Goal: Find specific page/section: Find specific page/section

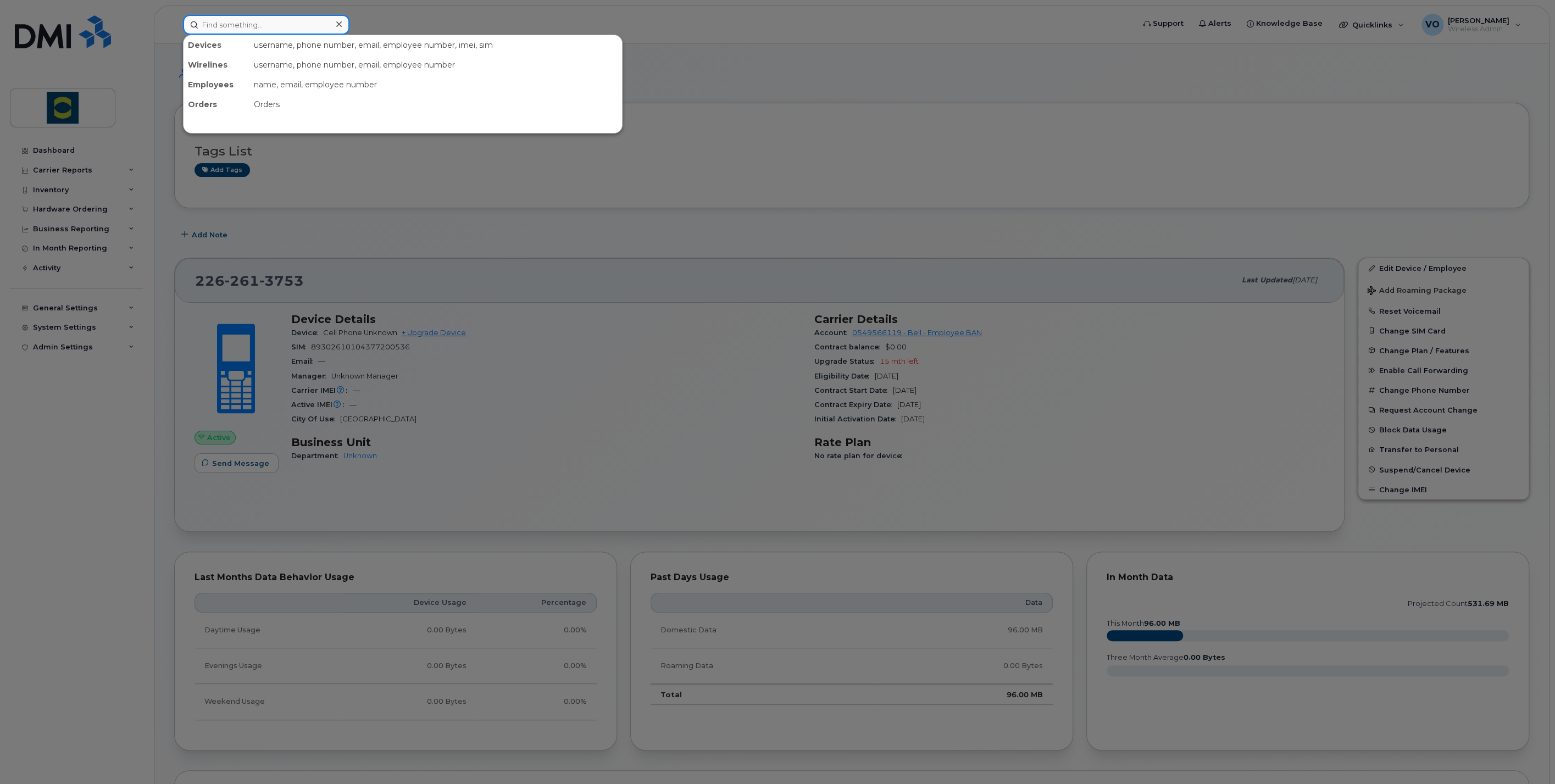
click at [228, 30] on input at bounding box center [266, 25] width 167 height 20
paste input "Robert Saunders"
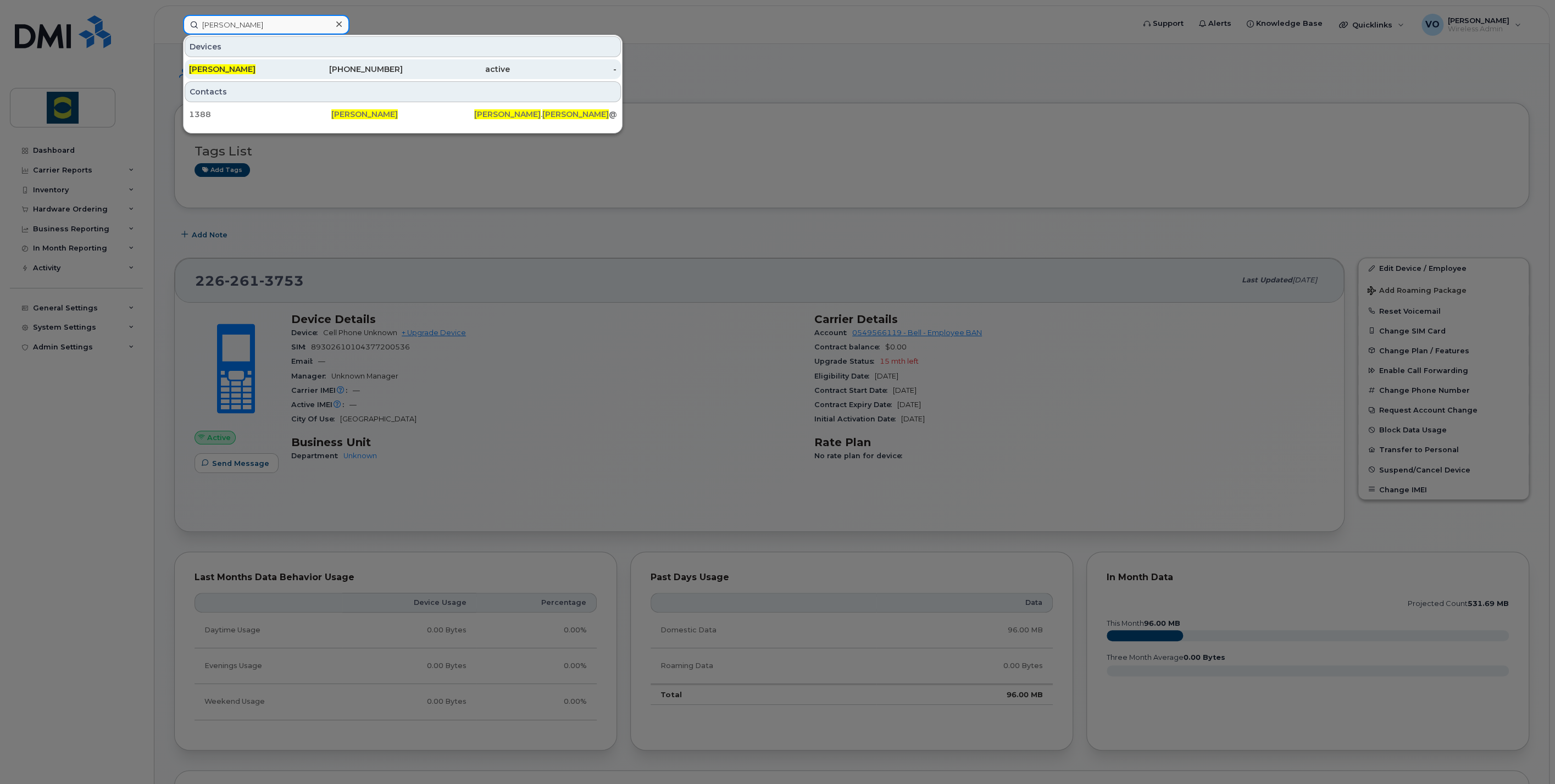
type input "Robert Saunders"
click at [248, 71] on span "Robert Saunders" at bounding box center [222, 69] width 66 height 10
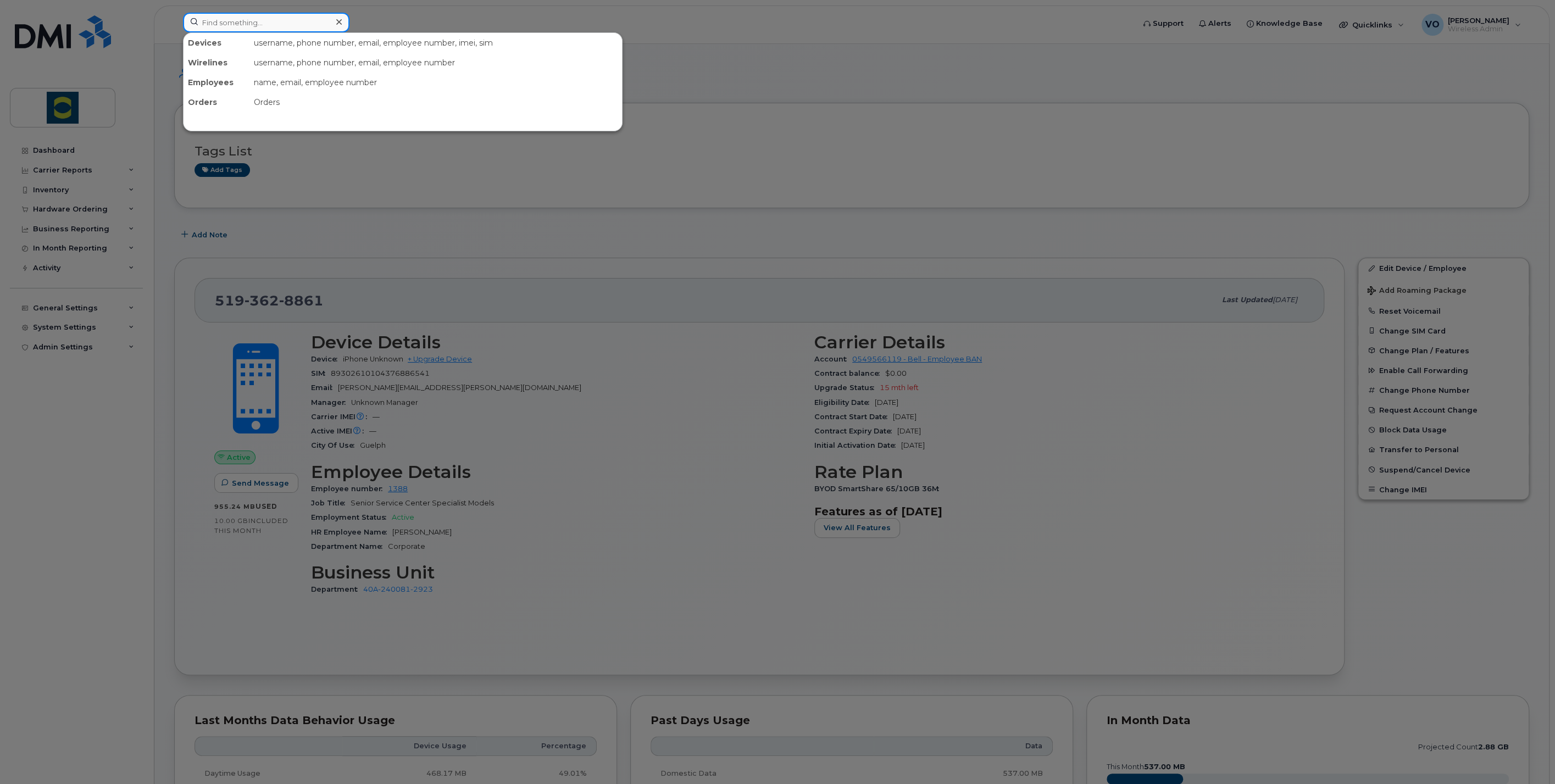
click at [299, 27] on input at bounding box center [266, 22] width 167 height 20
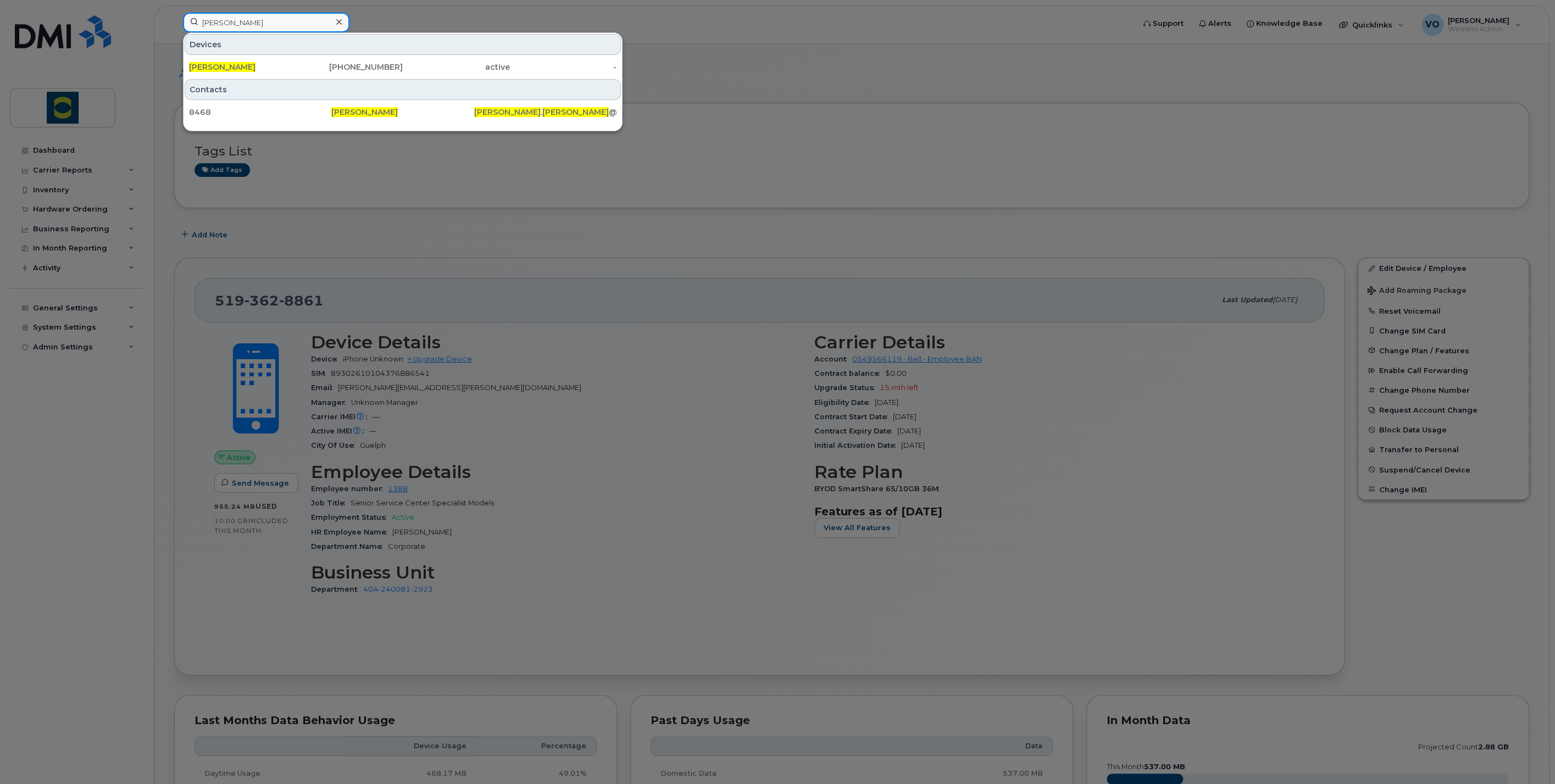
type input "brad matthews"
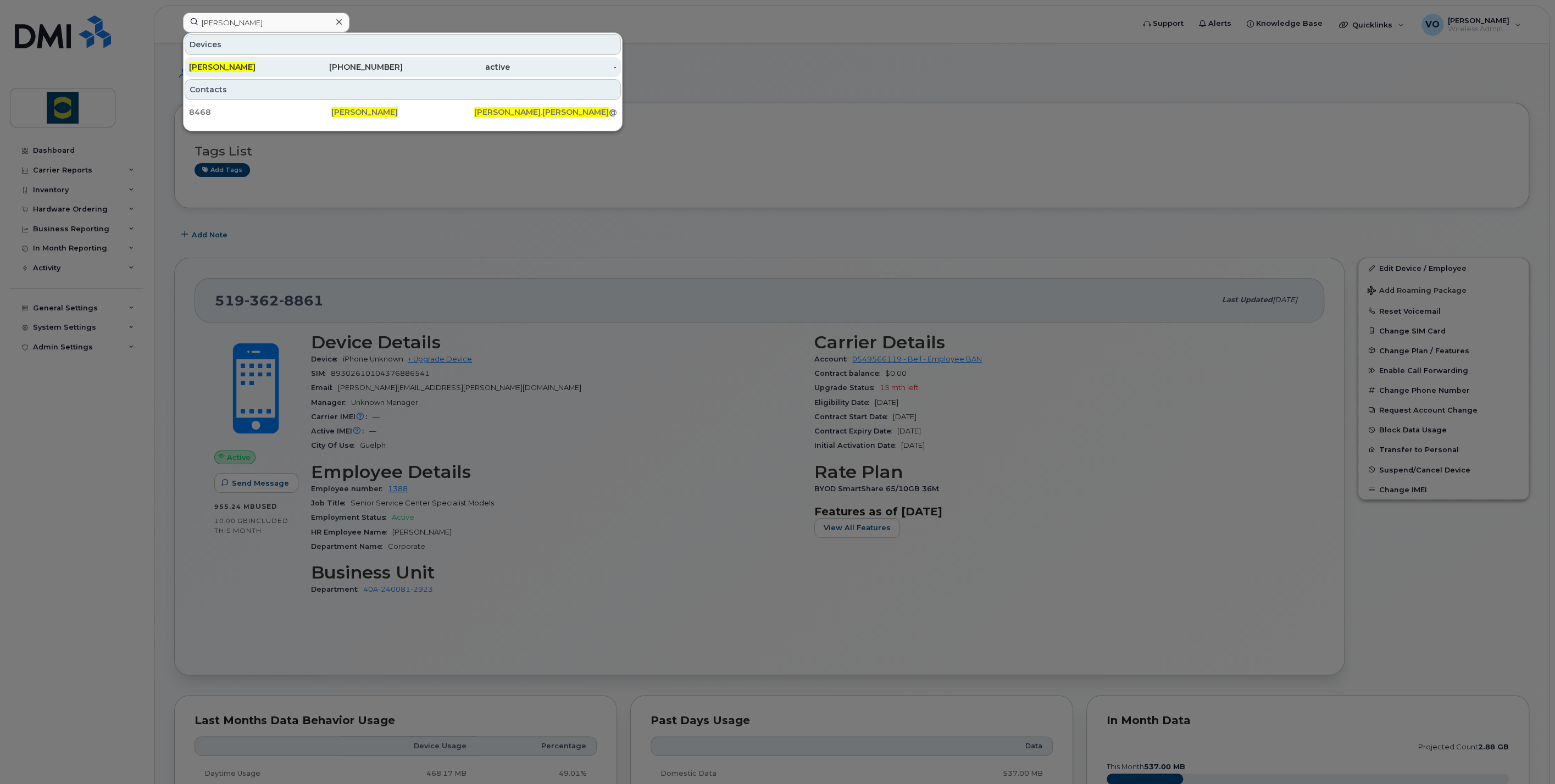
click at [222, 69] on span "[PERSON_NAME]" at bounding box center [222, 67] width 66 height 10
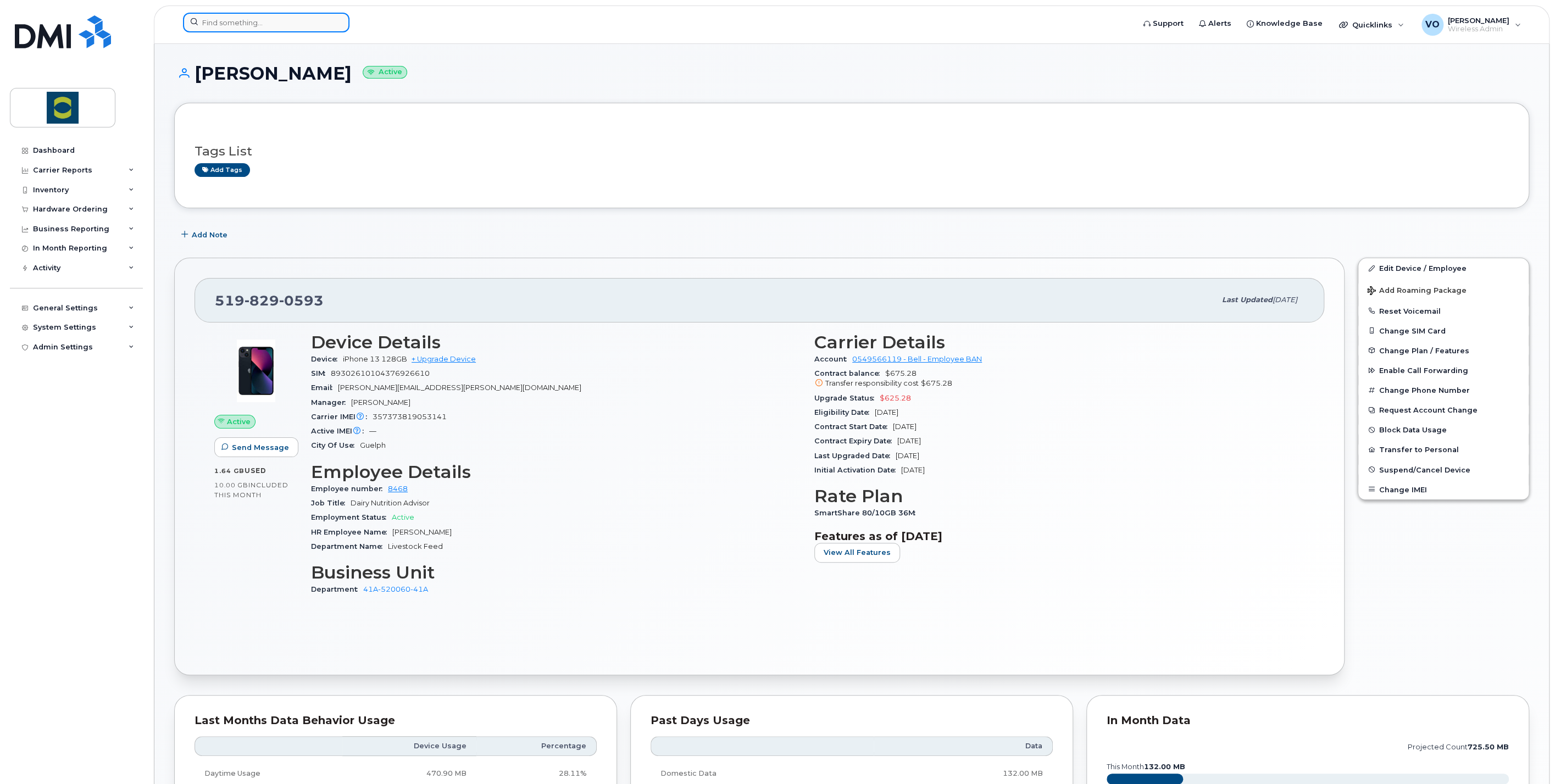
click at [226, 23] on input at bounding box center [266, 22] width 167 height 20
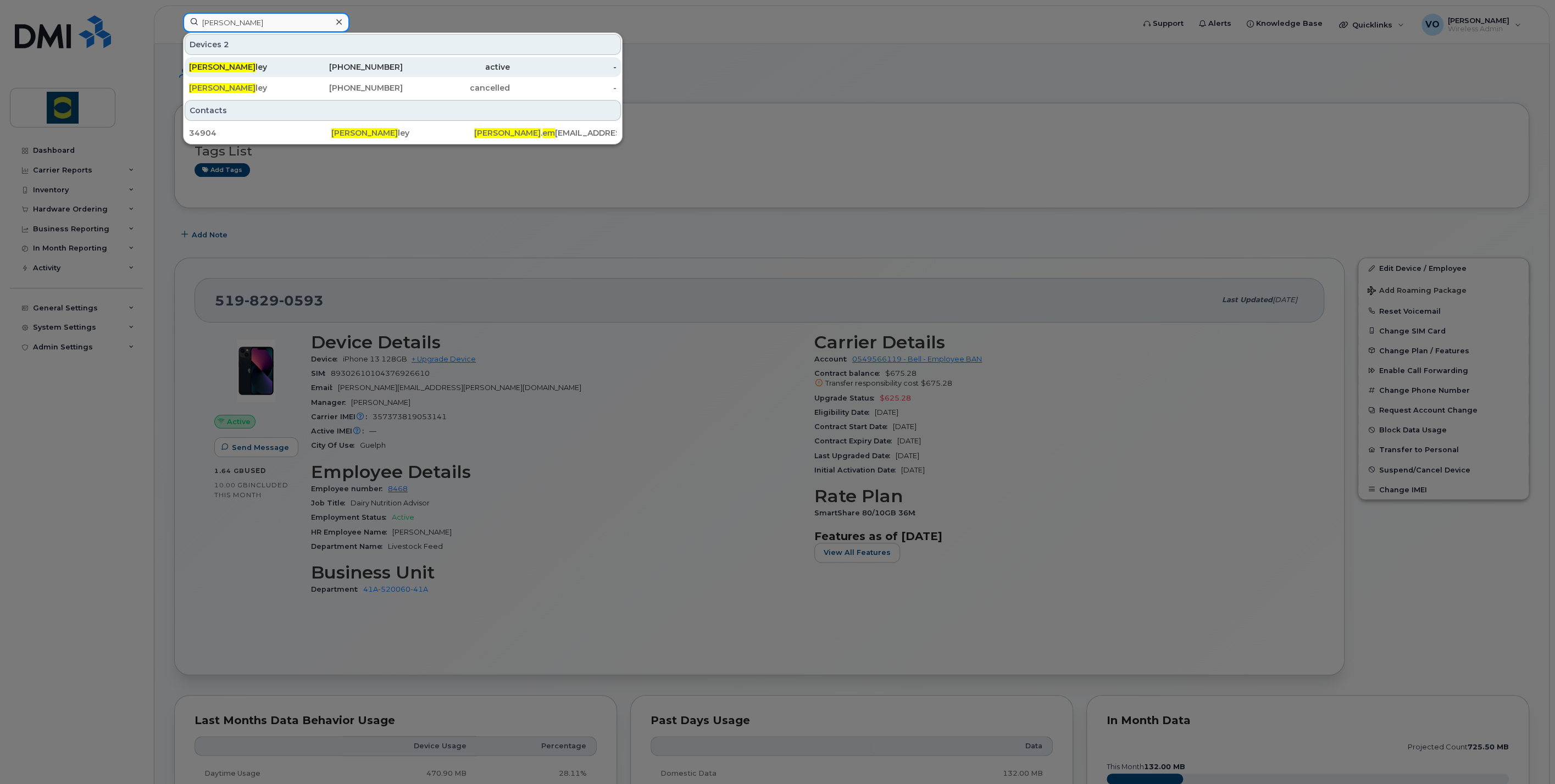
type input "cary em"
click at [217, 66] on span "Cary Em" at bounding box center [222, 67] width 66 height 10
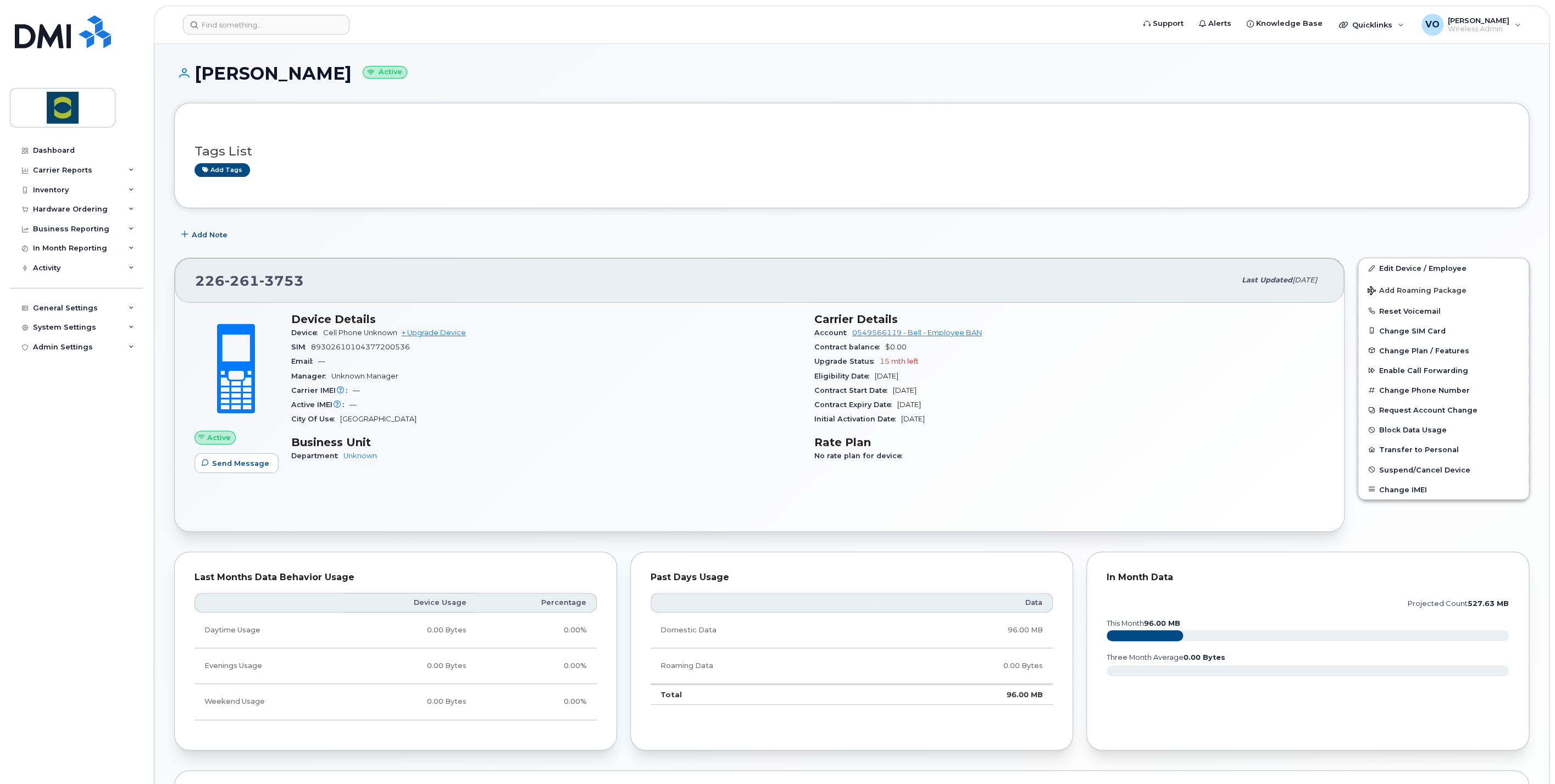
click at [728, 172] on div "Add tags" at bounding box center [847, 170] width 1306 height 14
click at [675, 158] on div "Tags List Add tags" at bounding box center [851, 156] width 1314 height 42
click at [25, 498] on div "Dashboard Carrier Reports Monthly Billing Data Daily Data Pooling Data Behavior…" at bounding box center [77, 454] width 136 height 627
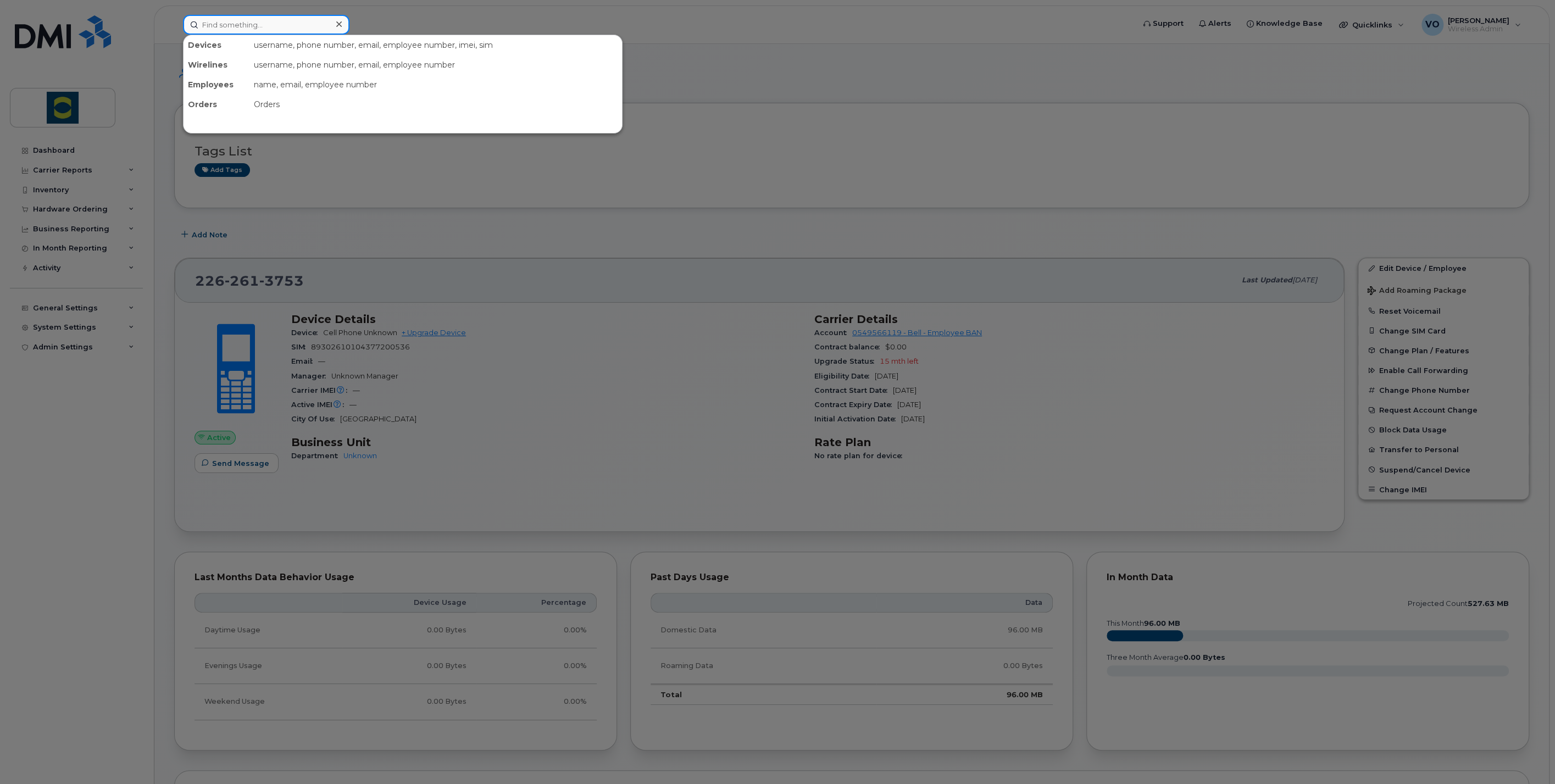
click at [254, 15] on input at bounding box center [266, 25] width 167 height 20
click at [252, 24] on input at bounding box center [266, 25] width 167 height 20
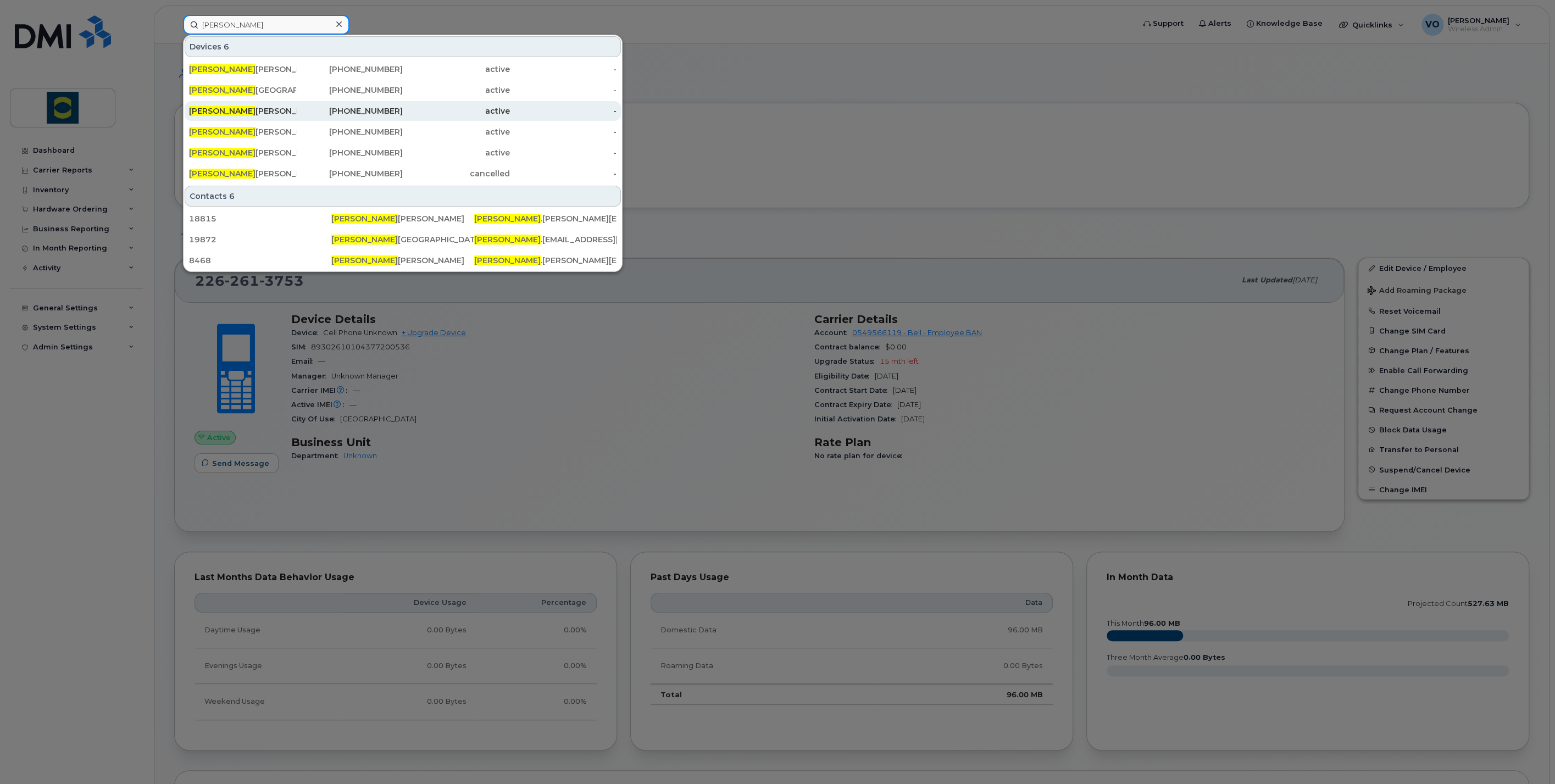
type input "brad"
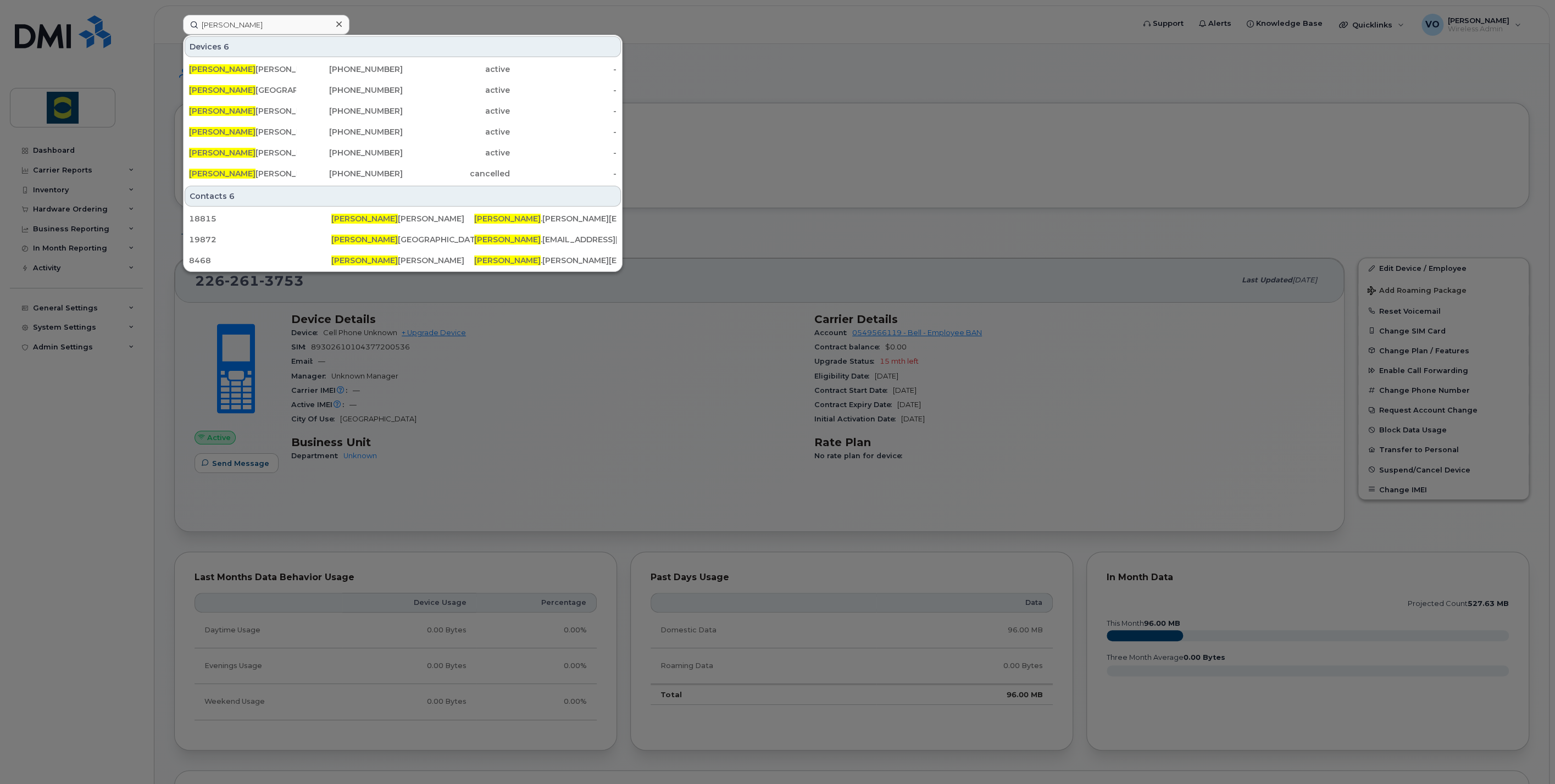
drag, startPoint x: 211, startPoint y: 112, endPoint x: 55, endPoint y: 502, distance: 420.0
click at [211, 113] on div "Brad Matthews" at bounding box center [242, 111] width 107 height 11
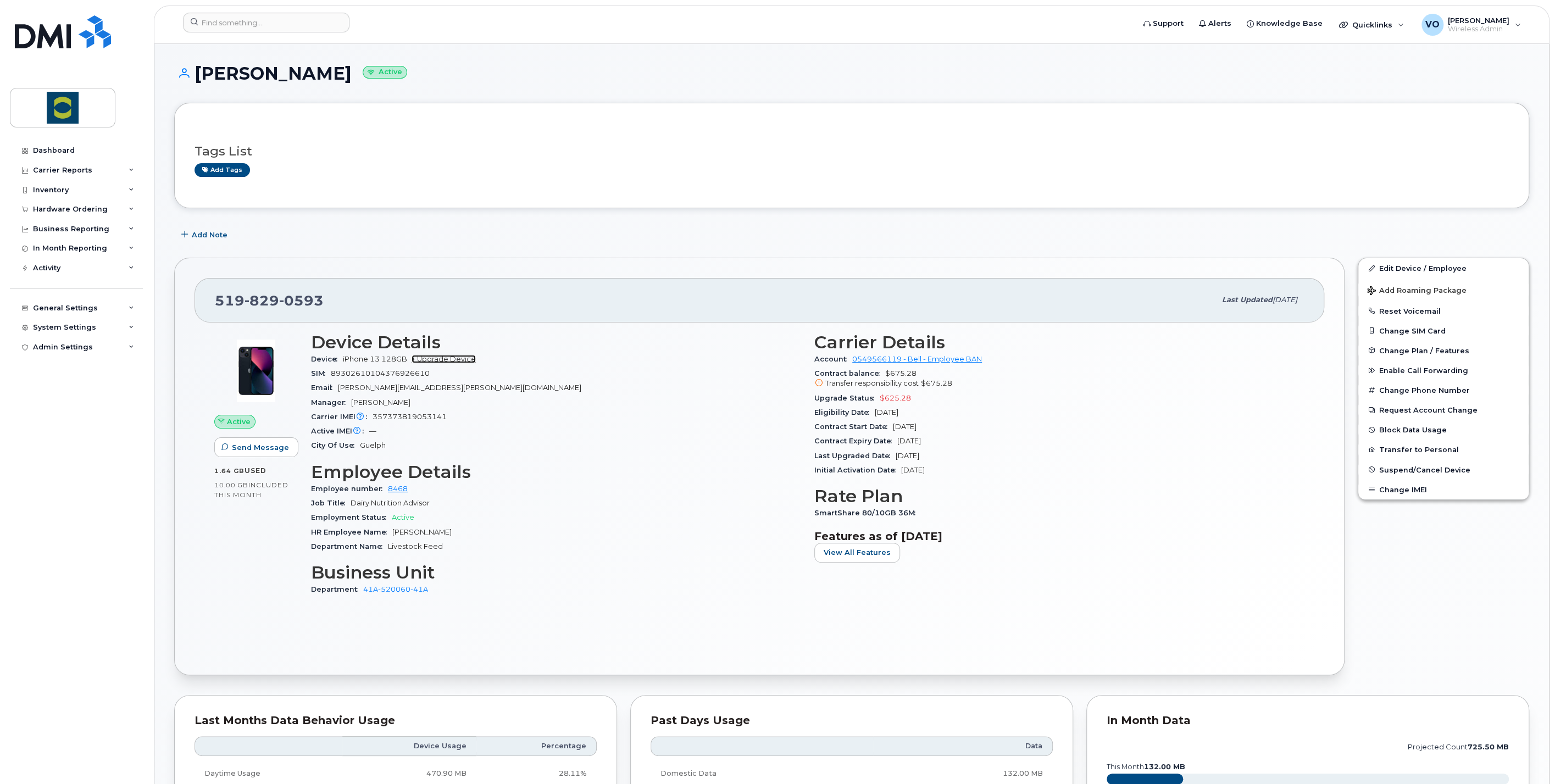
click at [461, 356] on link "+ Upgrade Device" at bounding box center [444, 359] width 64 height 8
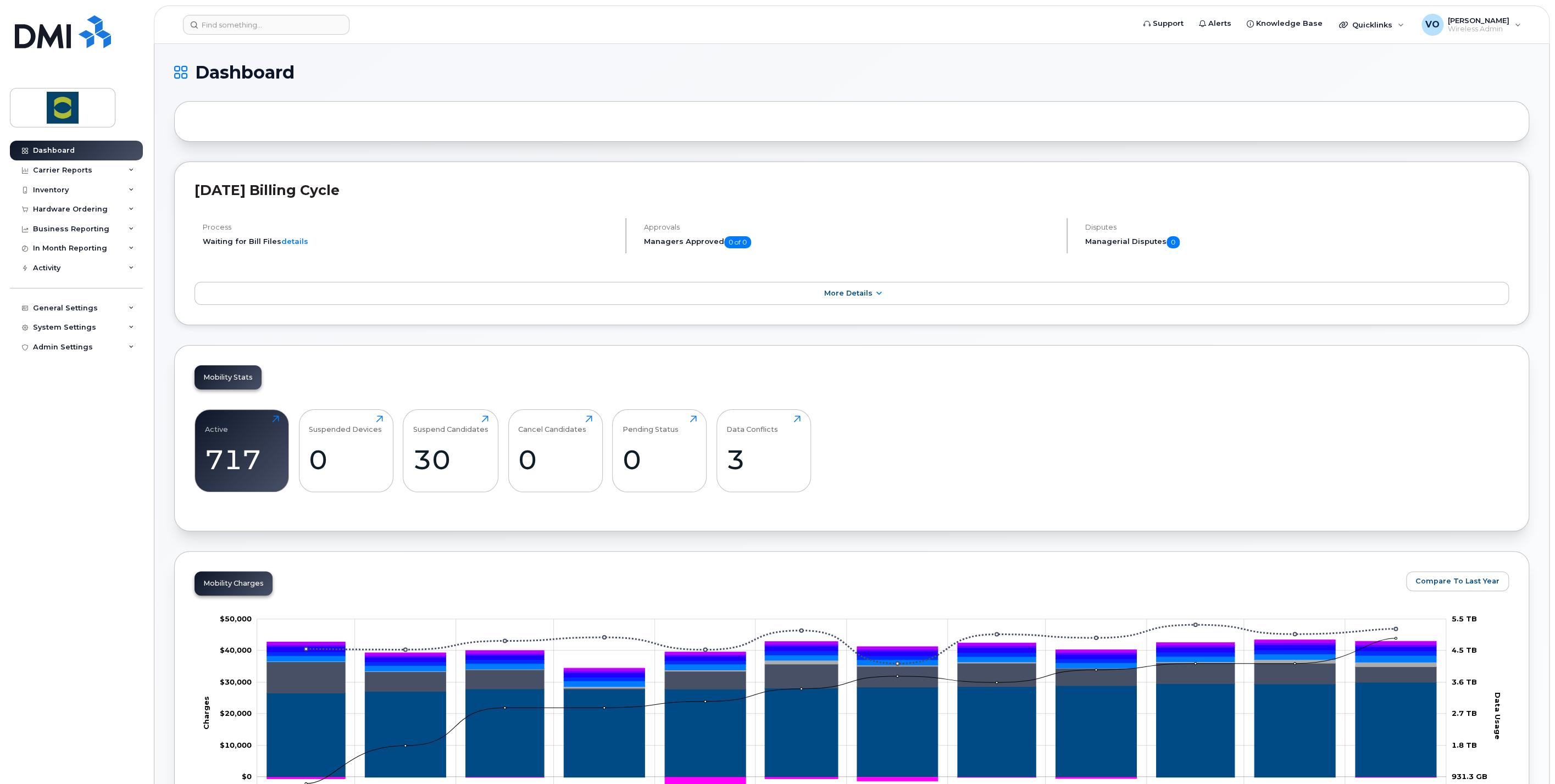
click at [945, 378] on div "Mobility Stats Active 717 Click to view more Suspended Devices 0 Click to view …" at bounding box center [852, 438] width 1355 height 186
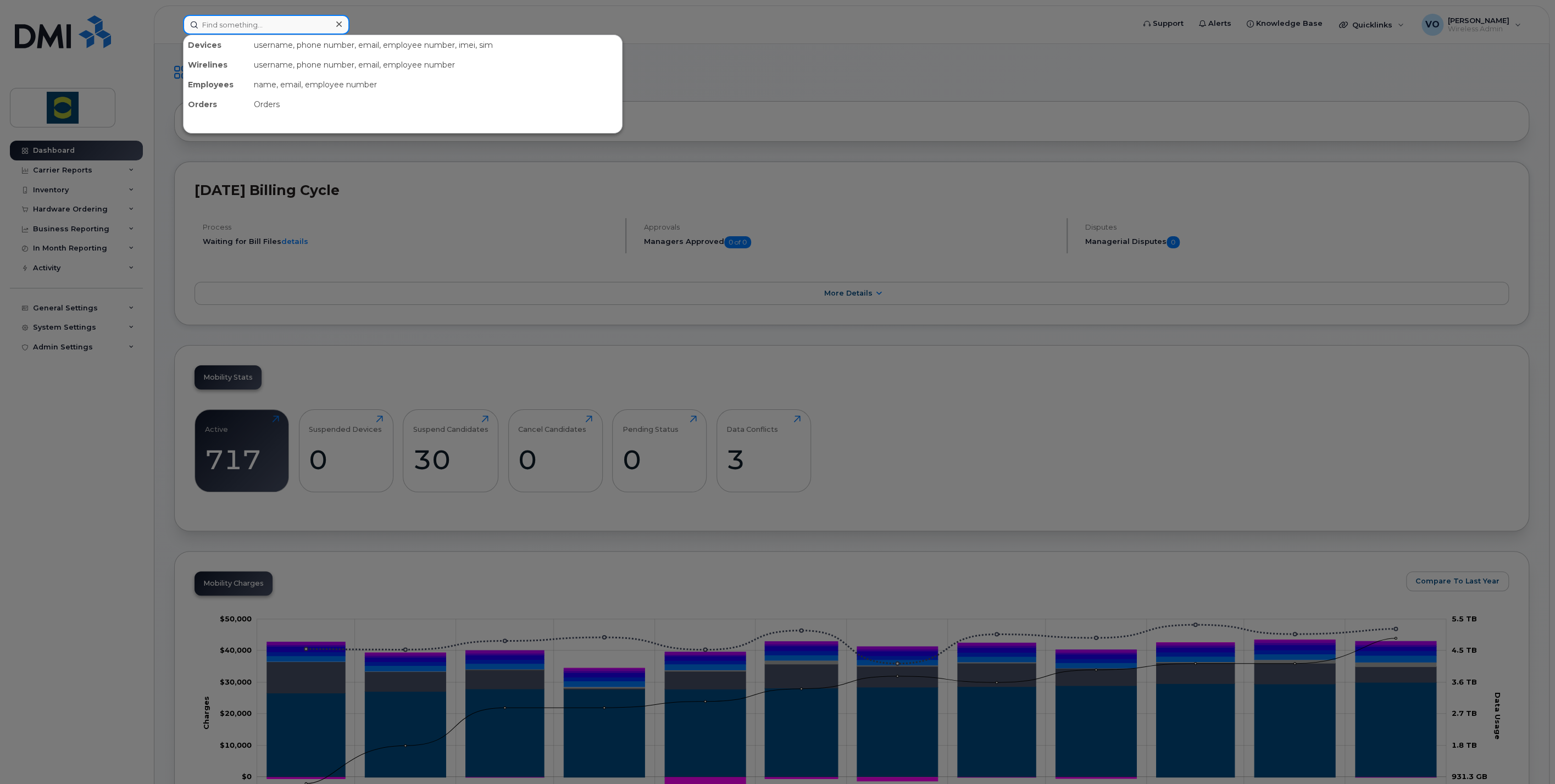
click at [231, 29] on input at bounding box center [266, 25] width 167 height 20
type input "a"
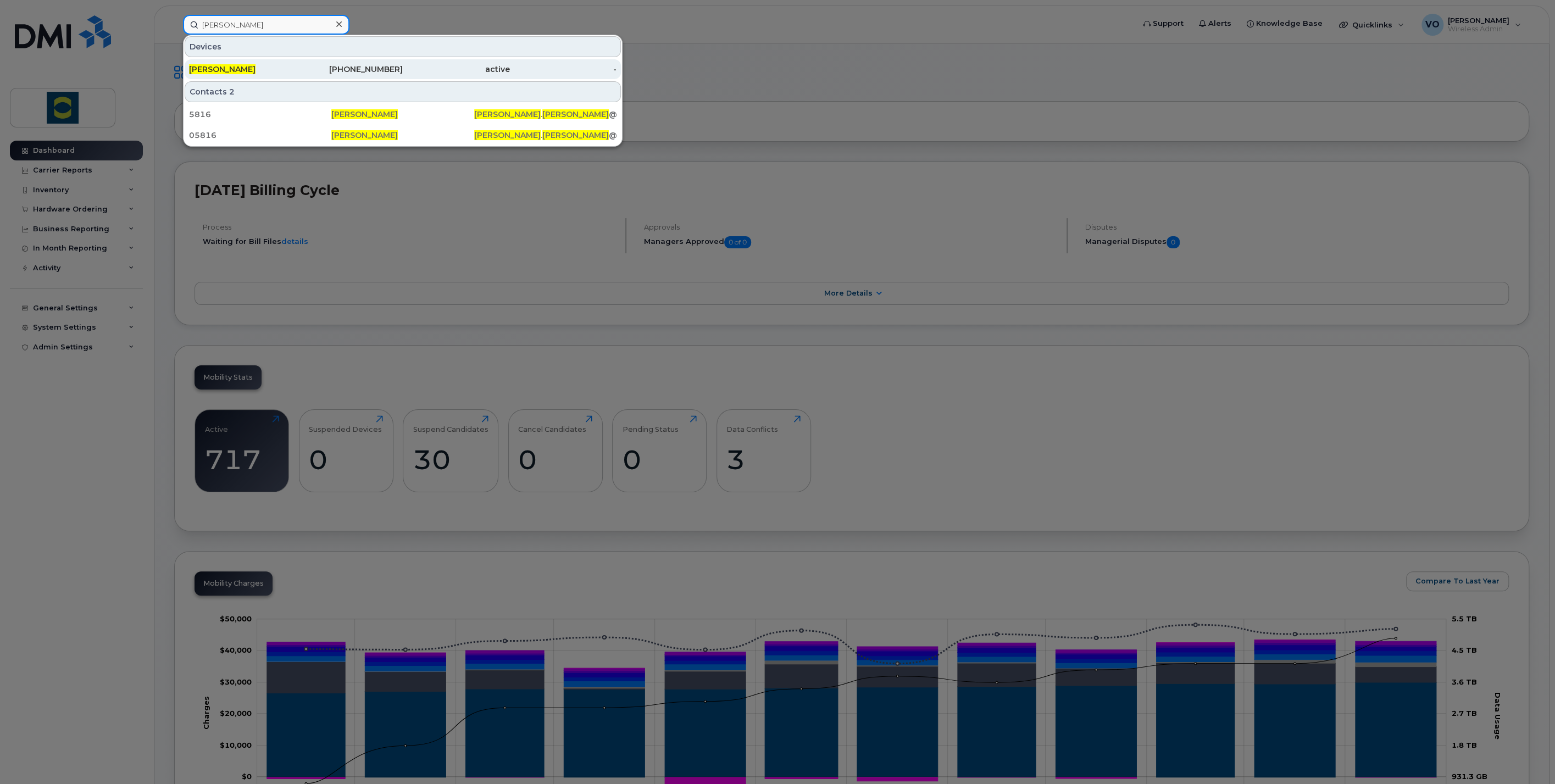
type input "[PERSON_NAME]"
click at [232, 65] on span "[PERSON_NAME]" at bounding box center [222, 69] width 66 height 10
